Goal: Information Seeking & Learning: Find contact information

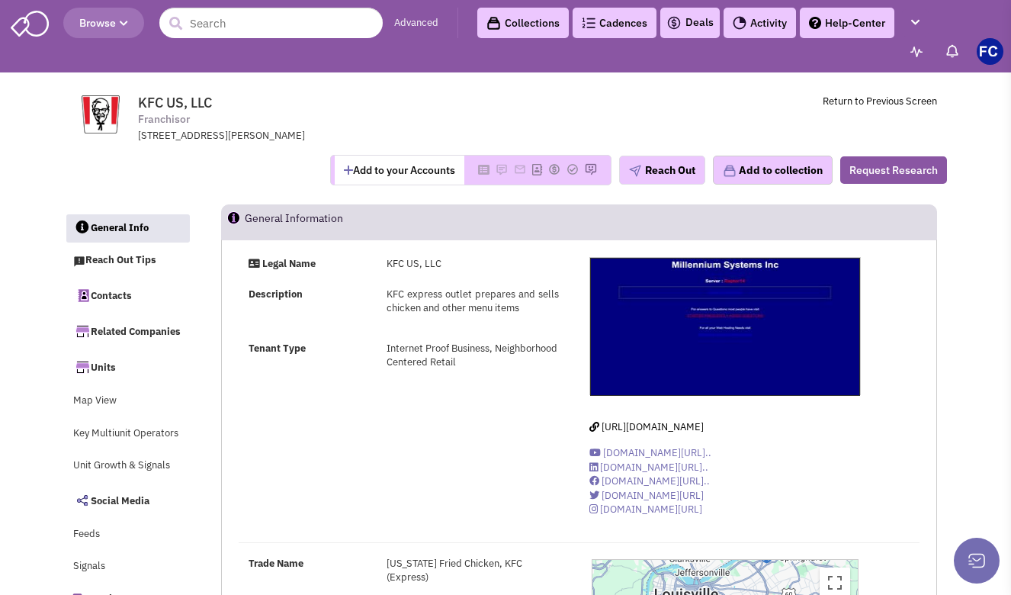
select select
select select "PA"
click at [220, 37] on input "text" at bounding box center [270, 23] width 223 height 31
click at [419, 17] on link "Advanced" at bounding box center [416, 23] width 44 height 14
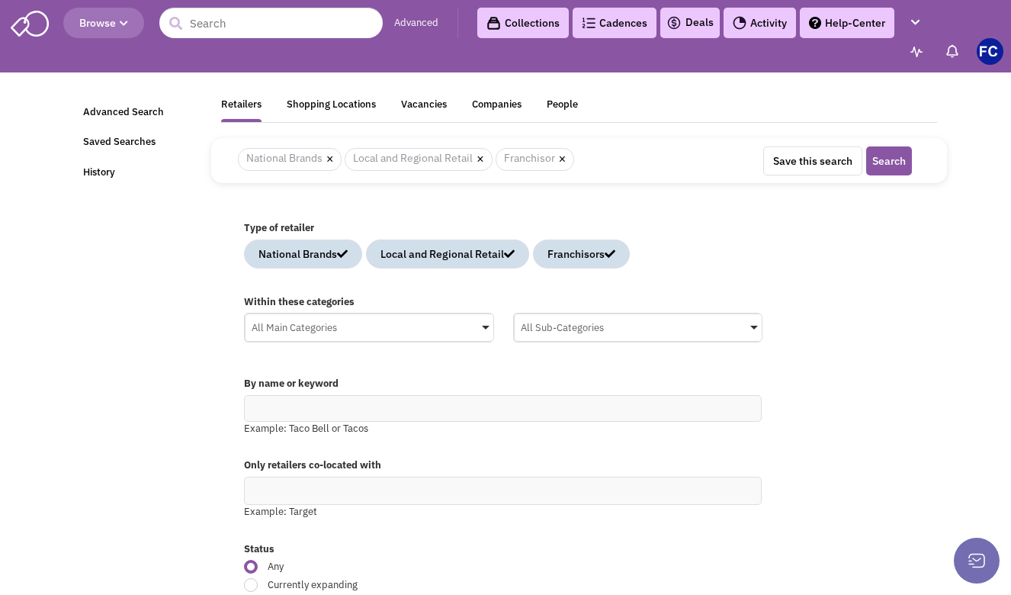
click at [452, 322] on div "All Main Categories" at bounding box center [370, 325] width 248 height 23
click at [0, 0] on input "All Main Categories No results found Main Category Select All Auto Beauty Healt…" at bounding box center [0, 0] width 0 height 0
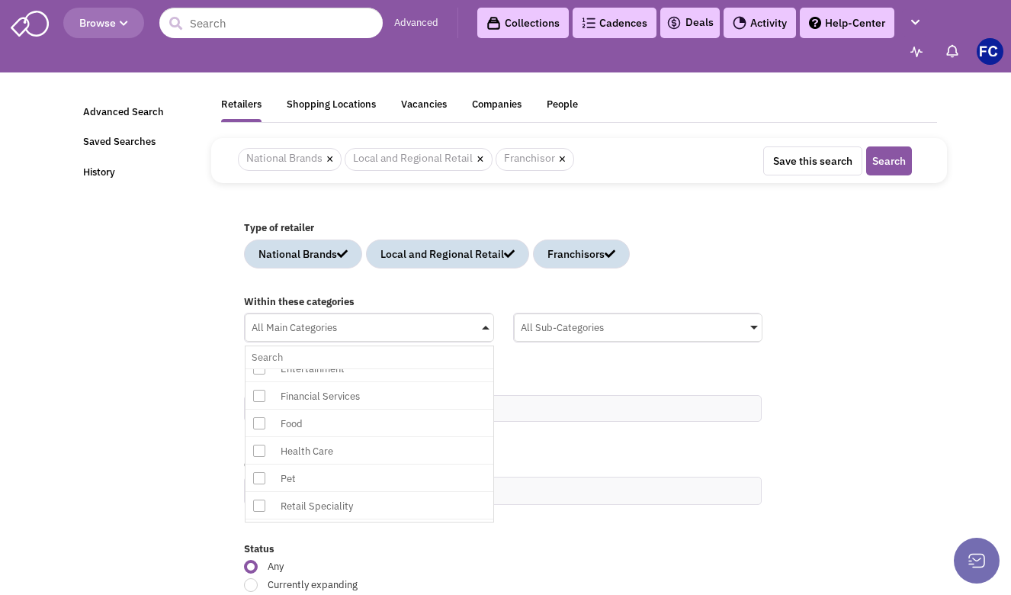
scroll to position [316, 0]
click at [254, 441] on icon at bounding box center [259, 444] width 12 height 12
click at [254, 368] on input "All Main Categories No results found Main Category Select All Auto Beauty Healt…" at bounding box center [370, 357] width 236 height 22
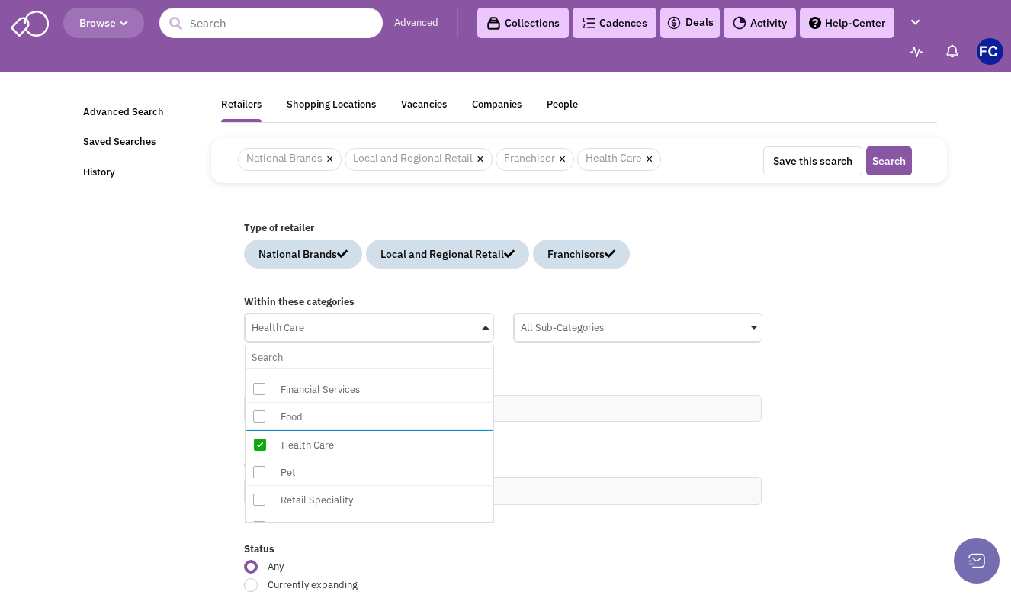
click at [748, 328] on div "All Sub-Categories" at bounding box center [639, 325] width 248 height 23
click at [0, 0] on input "All Sub-Categories No results found Sub Category Select All Blood Bank Chiropra…" at bounding box center [0, 0] width 0 height 0
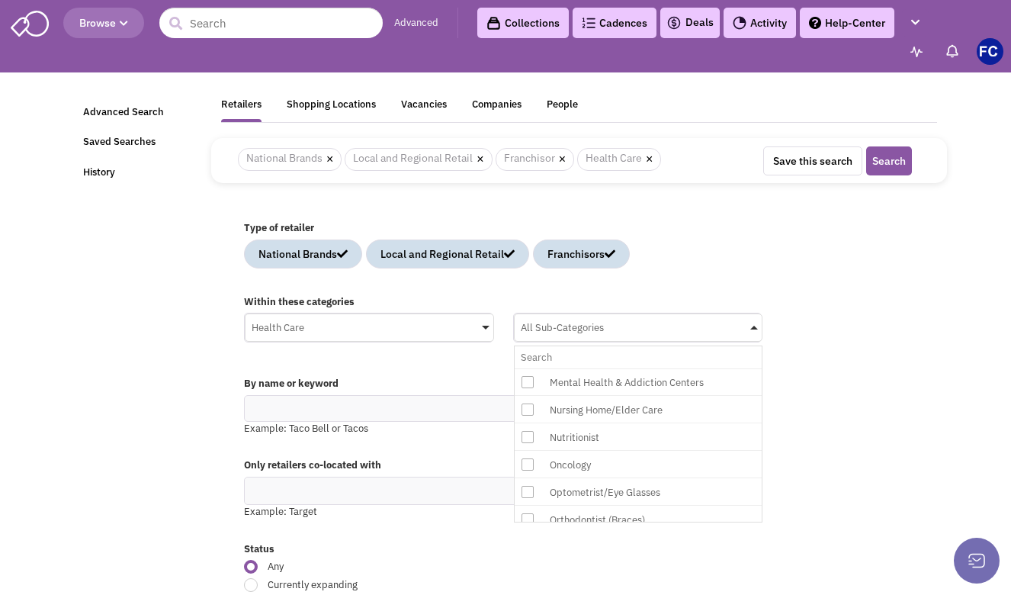
scroll to position [339, 0]
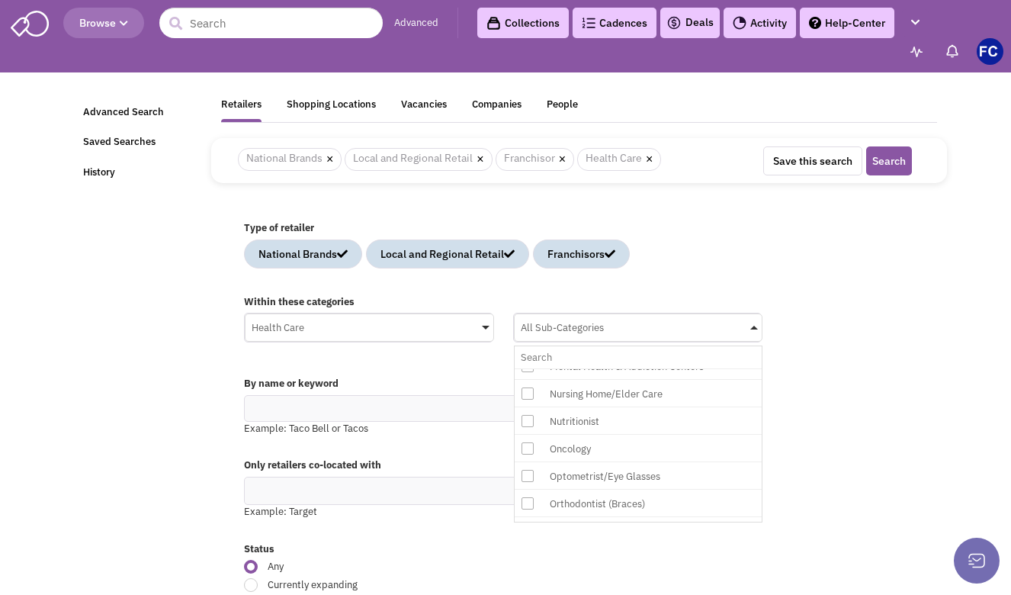
click at [527, 473] on icon at bounding box center [528, 476] width 12 height 12
click at [527, 368] on input "All Sub-Categories No results found Sub Category Select All Blood Bank Chiropra…" at bounding box center [639, 357] width 236 height 22
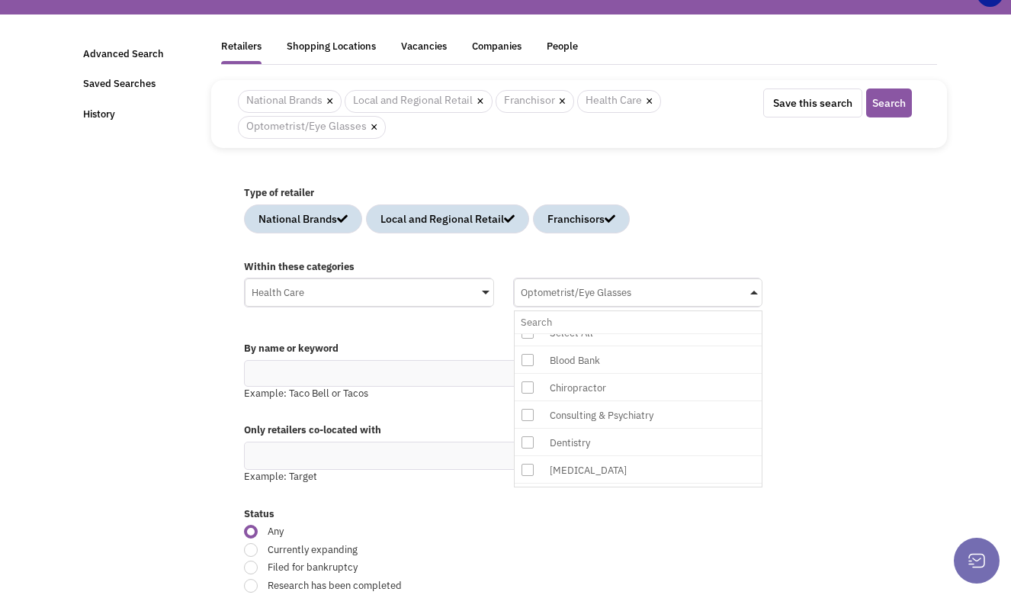
scroll to position [32, 0]
click at [529, 416] on icon at bounding box center [528, 418] width 12 height 12
click at [529, 333] on input "Optometrist/Eye Glasses No results found Sub Category Select All Blood Bank Chi…" at bounding box center [639, 322] width 236 height 22
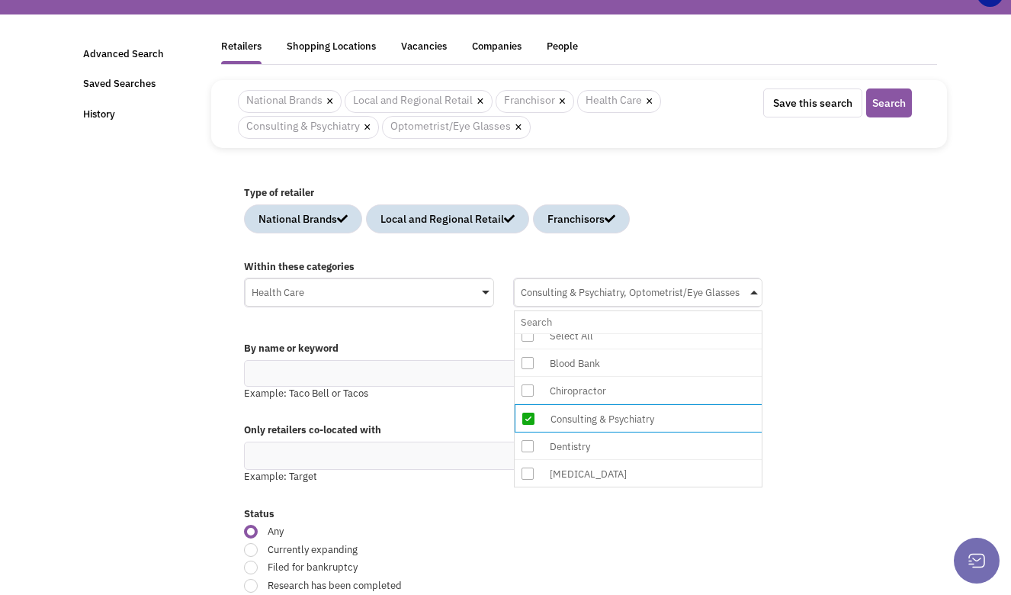
click at [528, 390] on icon at bounding box center [528, 390] width 12 height 12
click at [528, 333] on input "Consulting & Psychiatry, Optometrist/Eye Glasses No results found Sub Category …" at bounding box center [639, 322] width 236 height 22
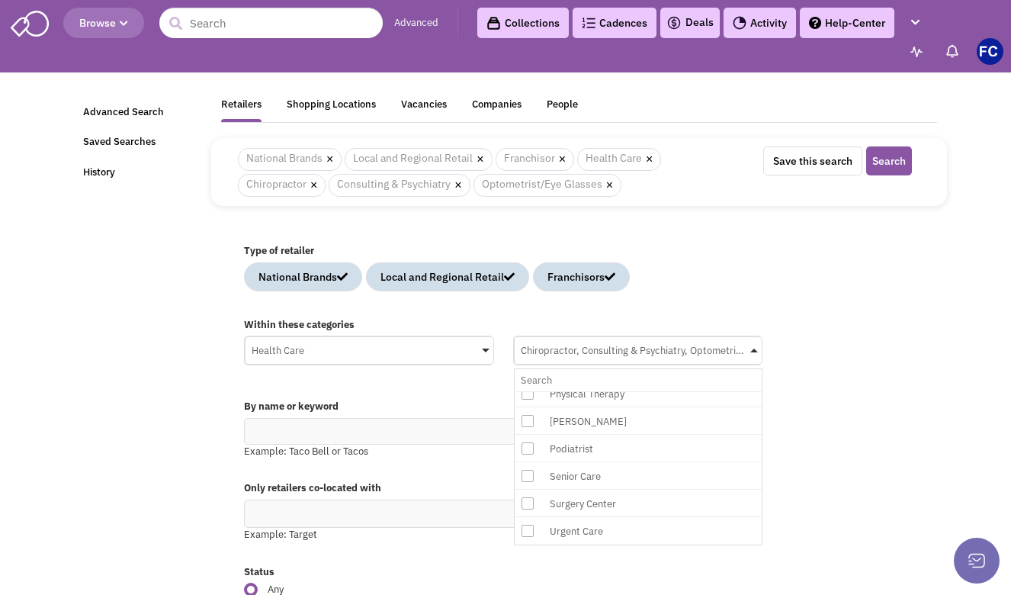
scroll to position [0, 0]
click at [844, 367] on div "Within these categories Health Care No results found Main Category Select All A…" at bounding box center [579, 349] width 690 height 79
click at [885, 163] on button "Search" at bounding box center [889, 160] width 46 height 29
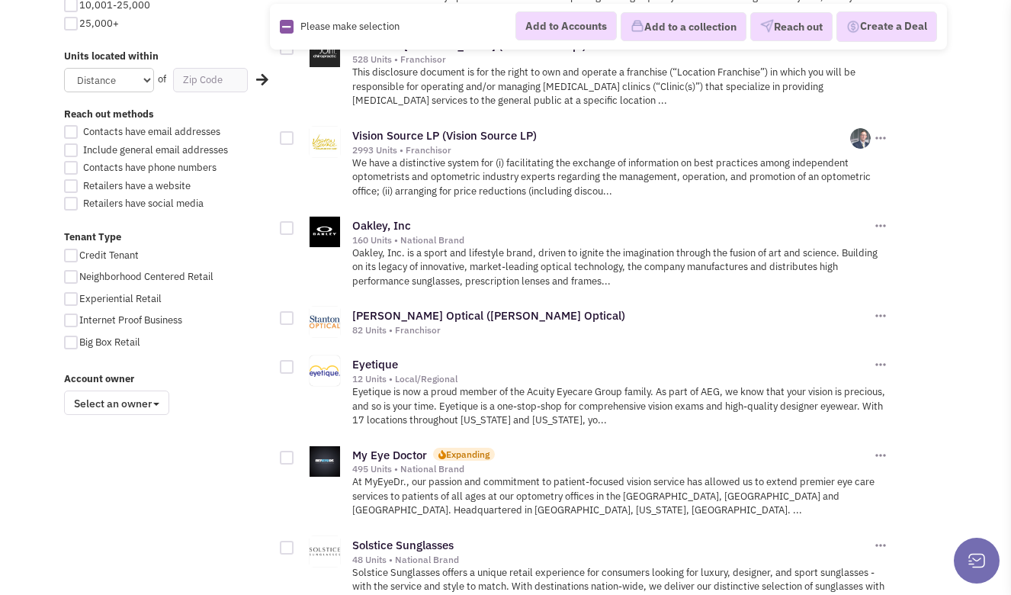
scroll to position [980, 0]
click at [398, 447] on link "My Eye Doctor" at bounding box center [389, 454] width 75 height 14
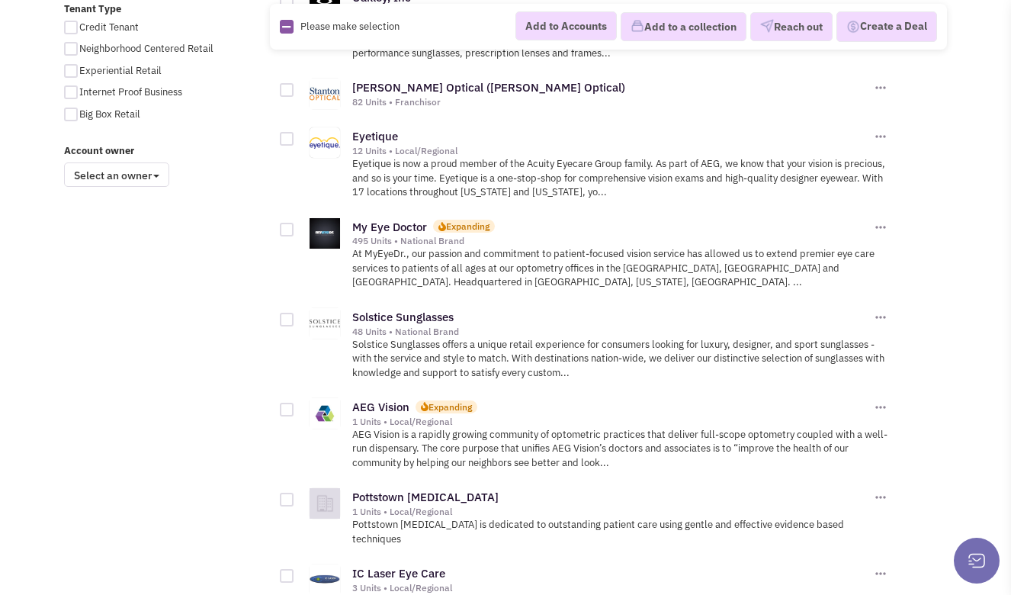
scroll to position [1216, 0]
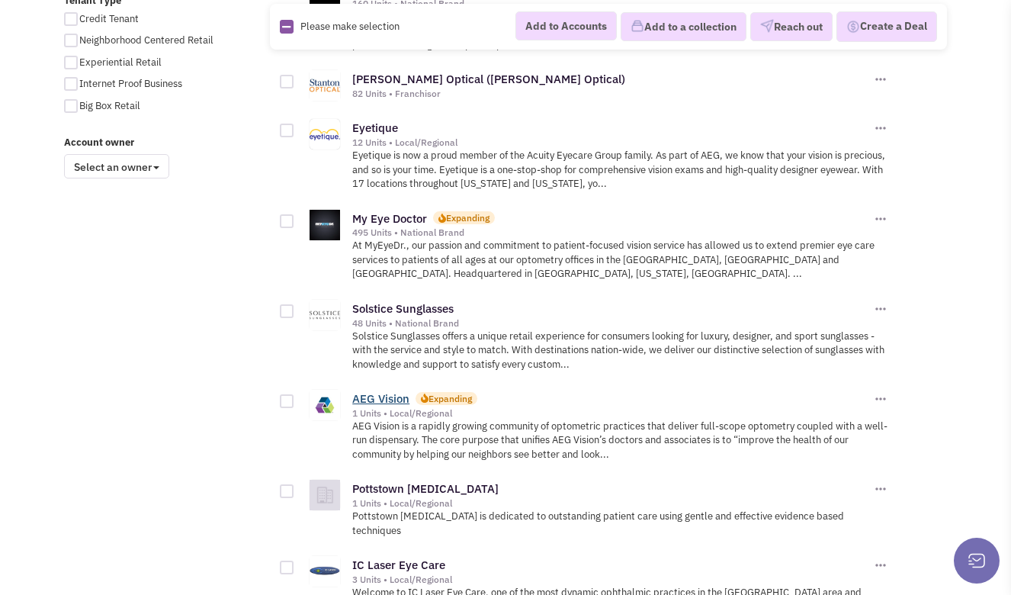
click at [396, 391] on link "AEG Vision" at bounding box center [380, 398] width 57 height 14
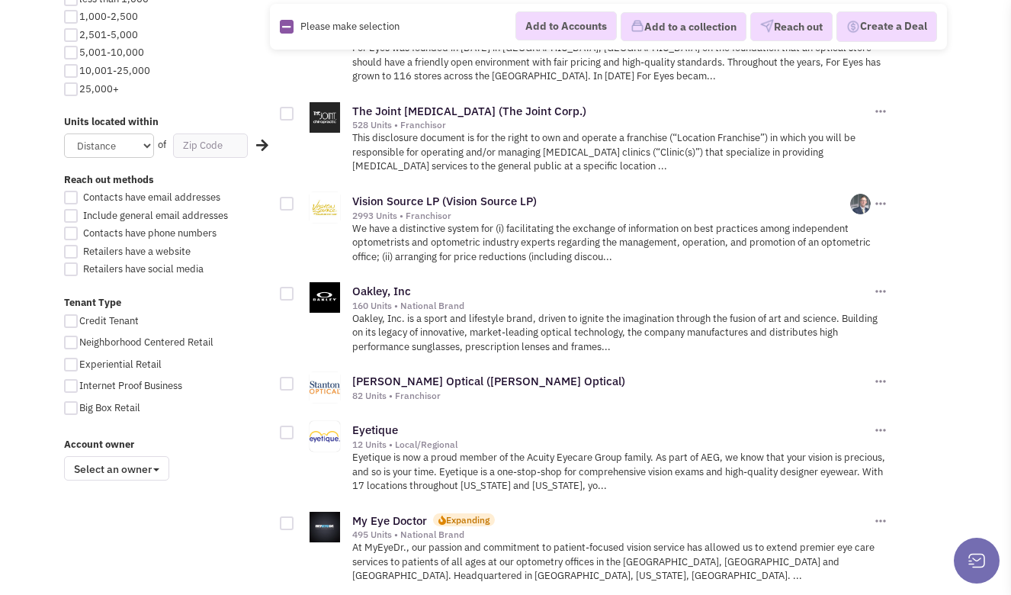
scroll to position [914, 0]
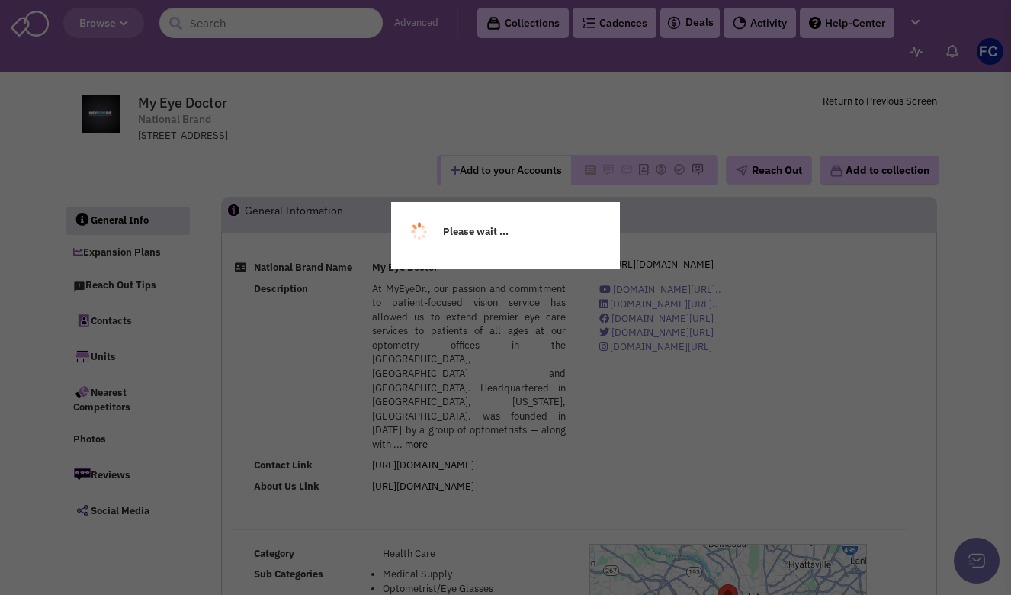
select select
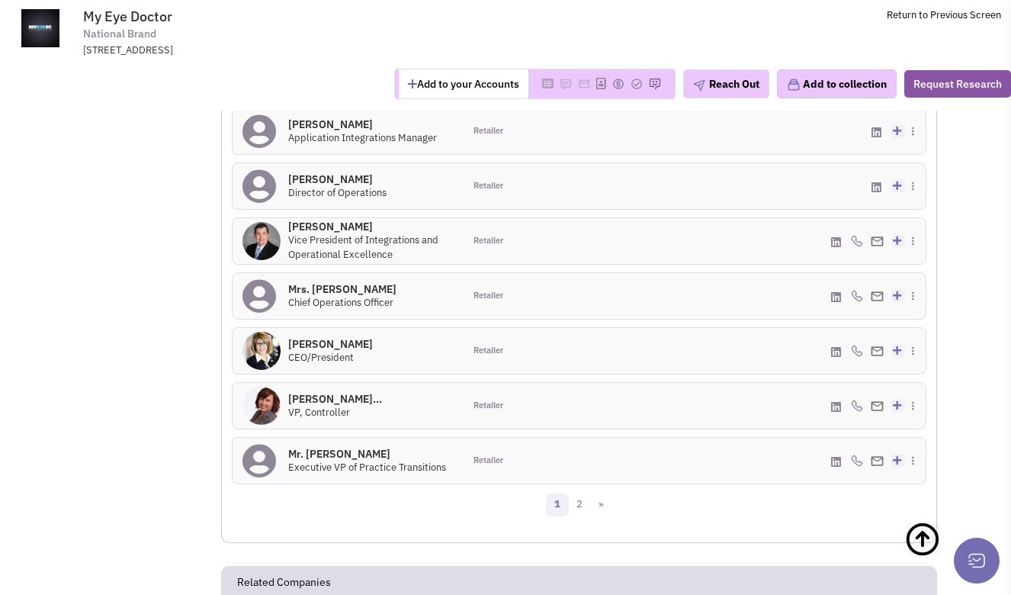
scroll to position [1612, 0]
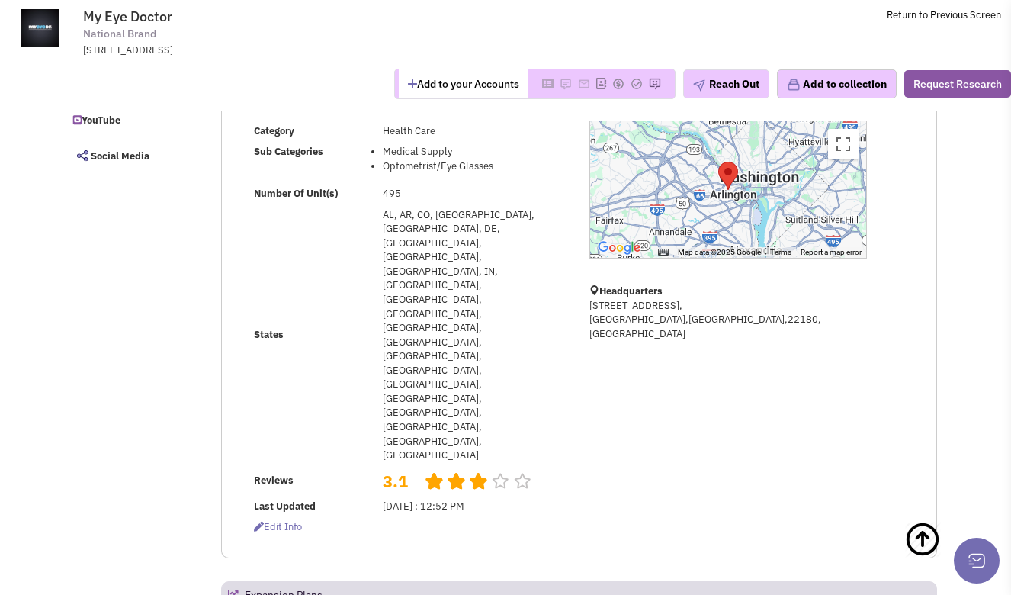
scroll to position [291, 0]
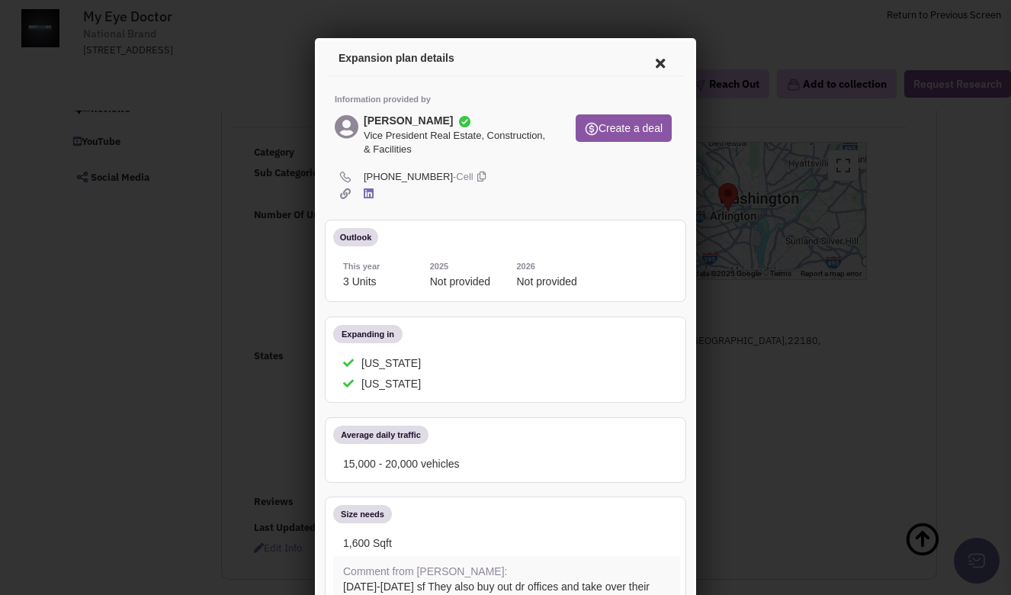
scroll to position [0, 0]
click at [653, 61] on icon at bounding box center [658, 61] width 32 height 37
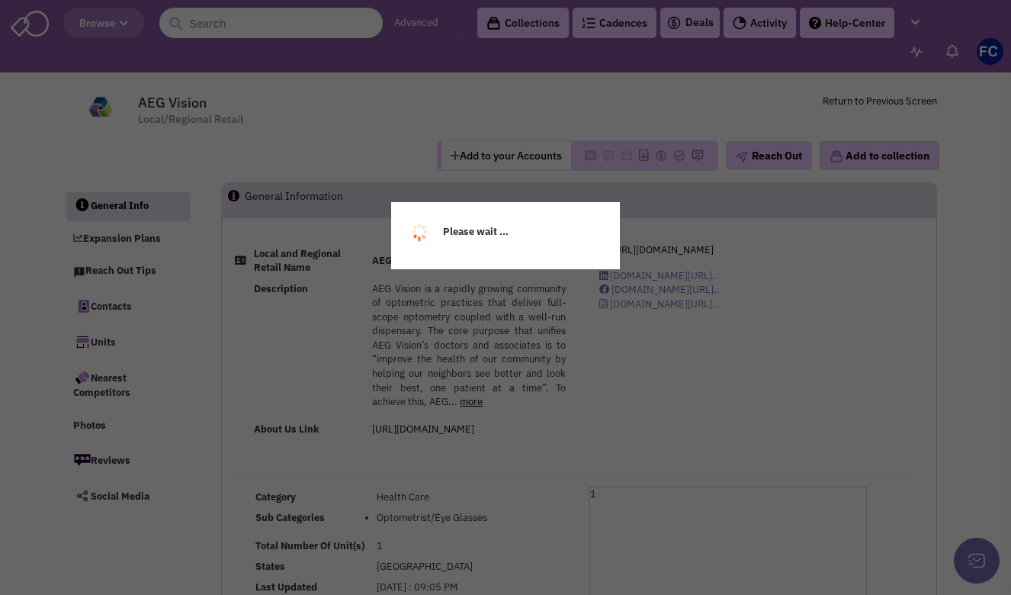
select select
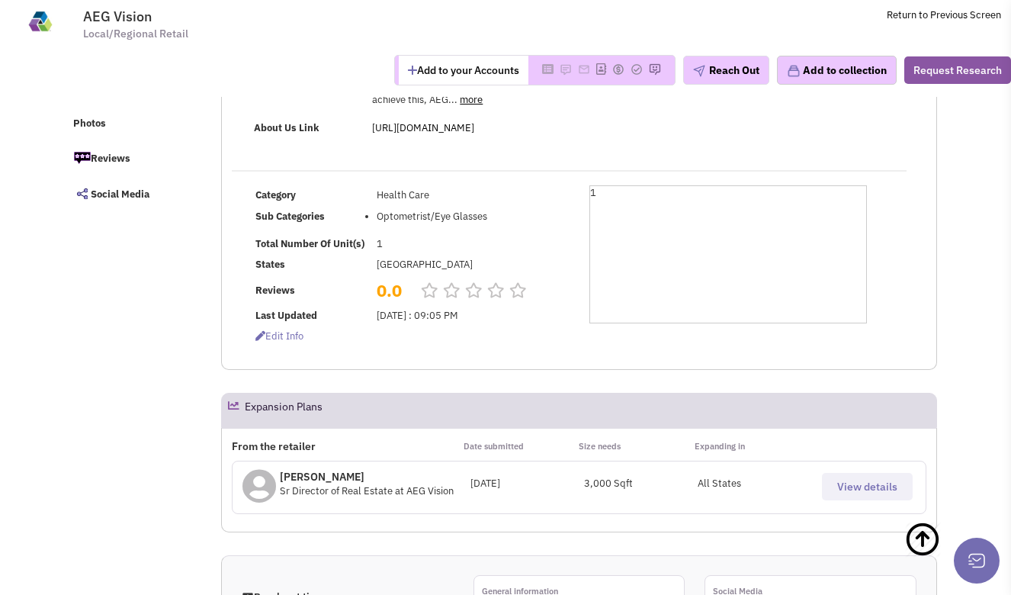
scroll to position [209, 0]
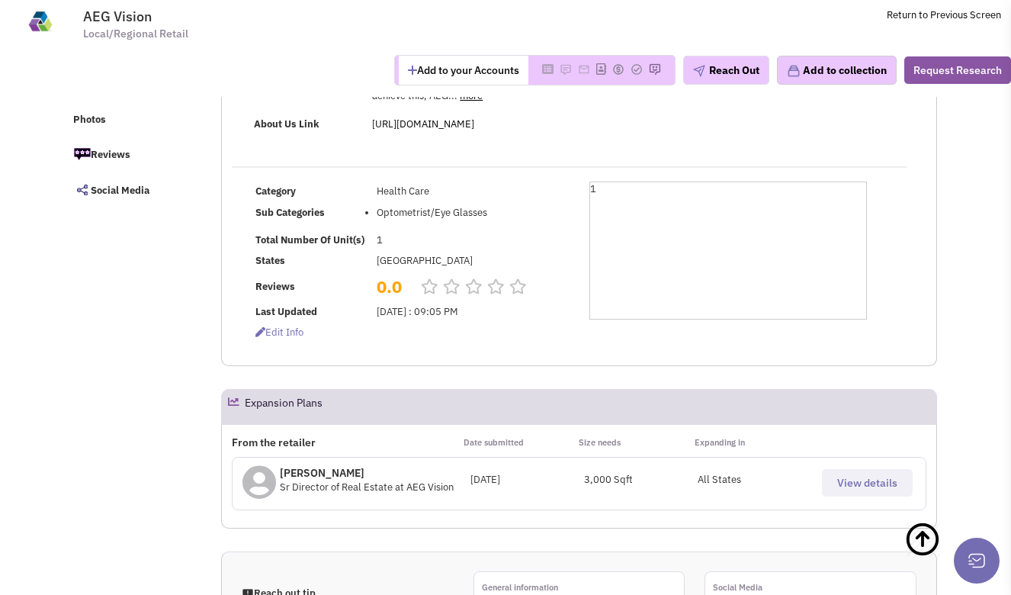
click at [845, 477] on span "View details" at bounding box center [867, 483] width 60 height 14
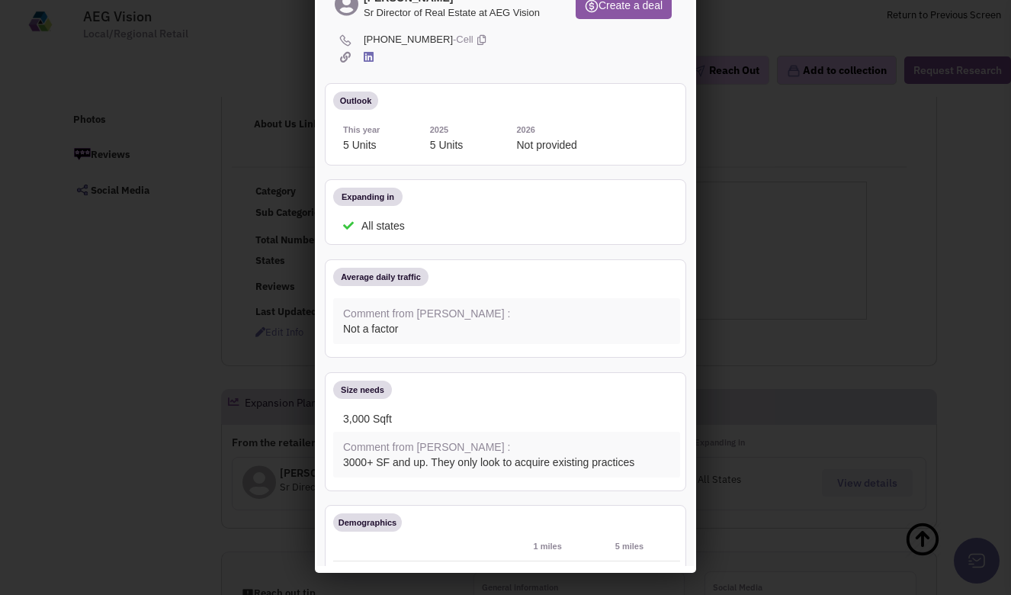
scroll to position [0, 0]
click at [811, 194] on div at bounding box center [505, 297] width 1011 height 595
click at [625, 37] on span "[PHONE_NUMBER] -Cell" at bounding box center [517, 38] width 313 height 14
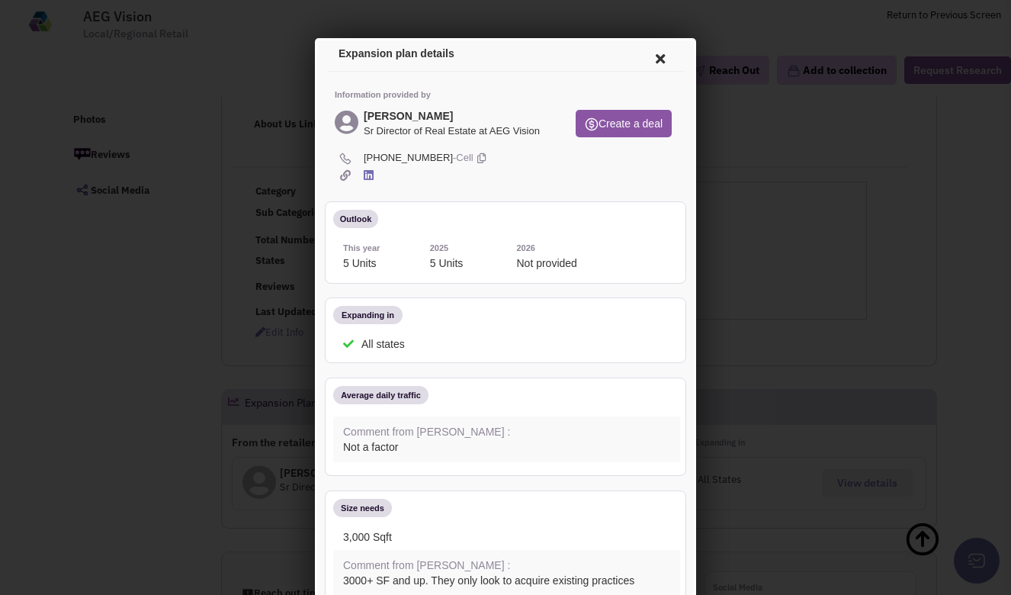
click at [658, 55] on icon at bounding box center [658, 56] width 32 height 37
